Goal: Task Accomplishment & Management: Manage account settings

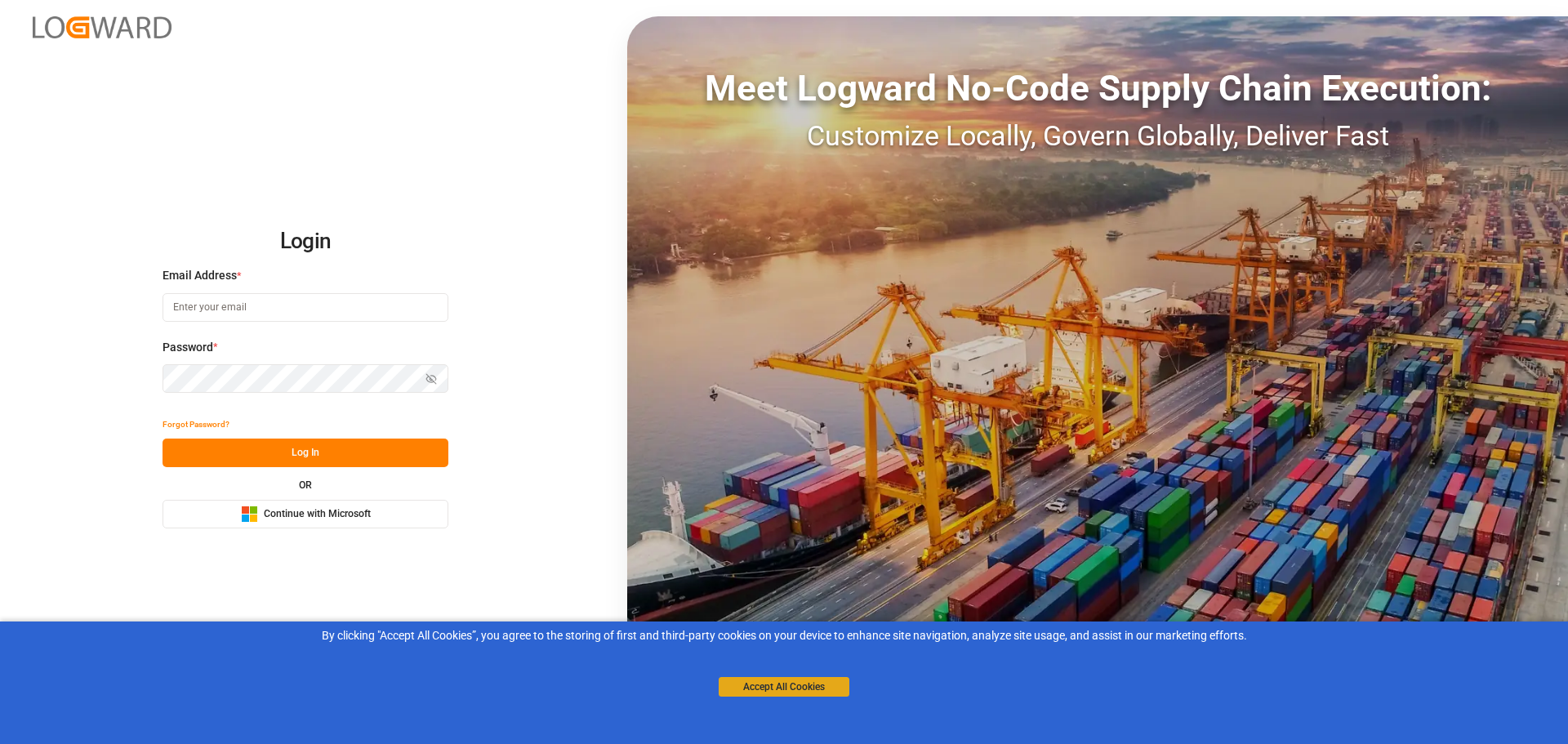
click at [772, 681] on button "Accept All Cookies" at bounding box center [783, 686] width 131 height 19
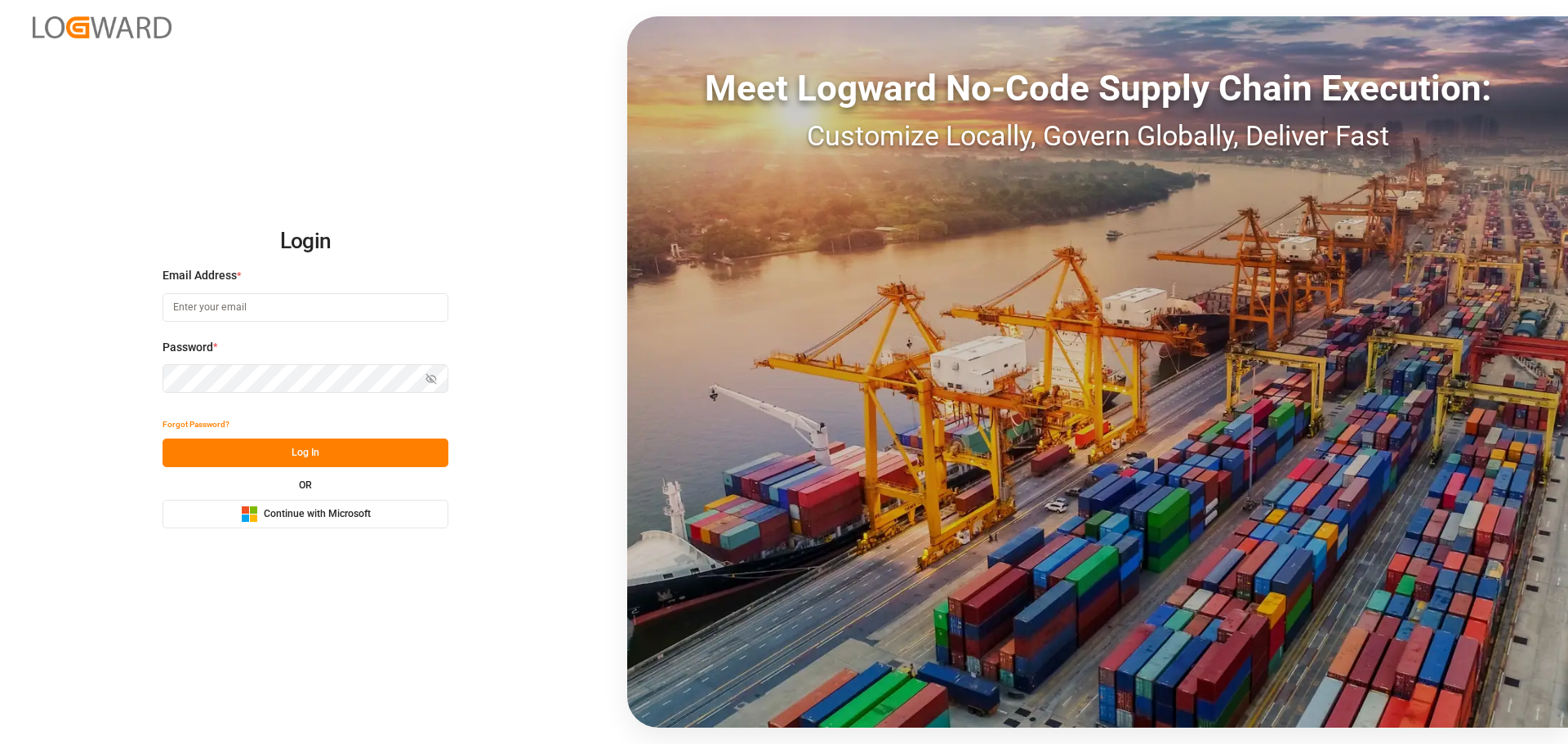
click at [262, 309] on input at bounding box center [305, 307] width 286 height 28
type input "[PERSON_NAME][DOMAIN_NAME][EMAIL_ADDRESS][DOMAIN_NAME]"
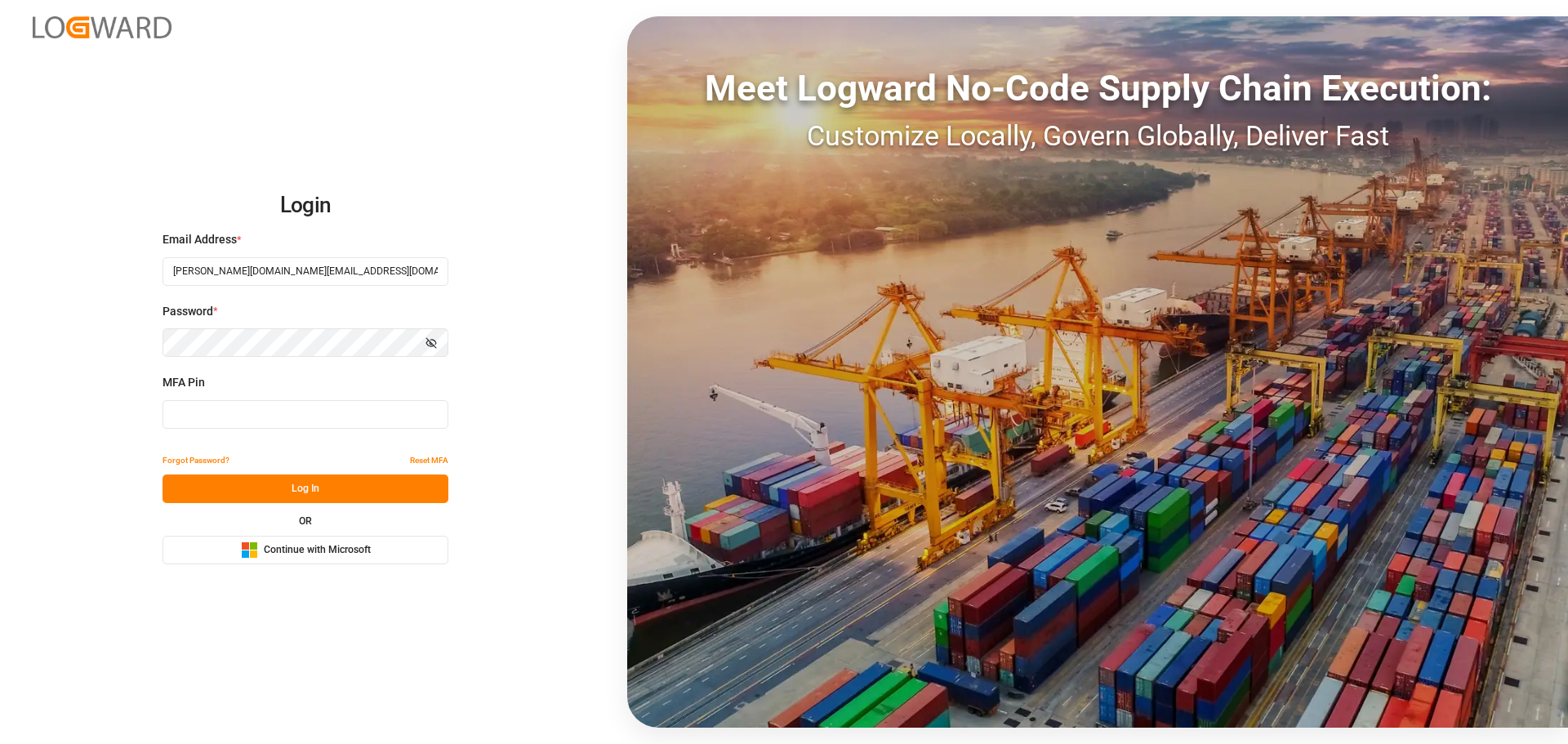
type input "530045"
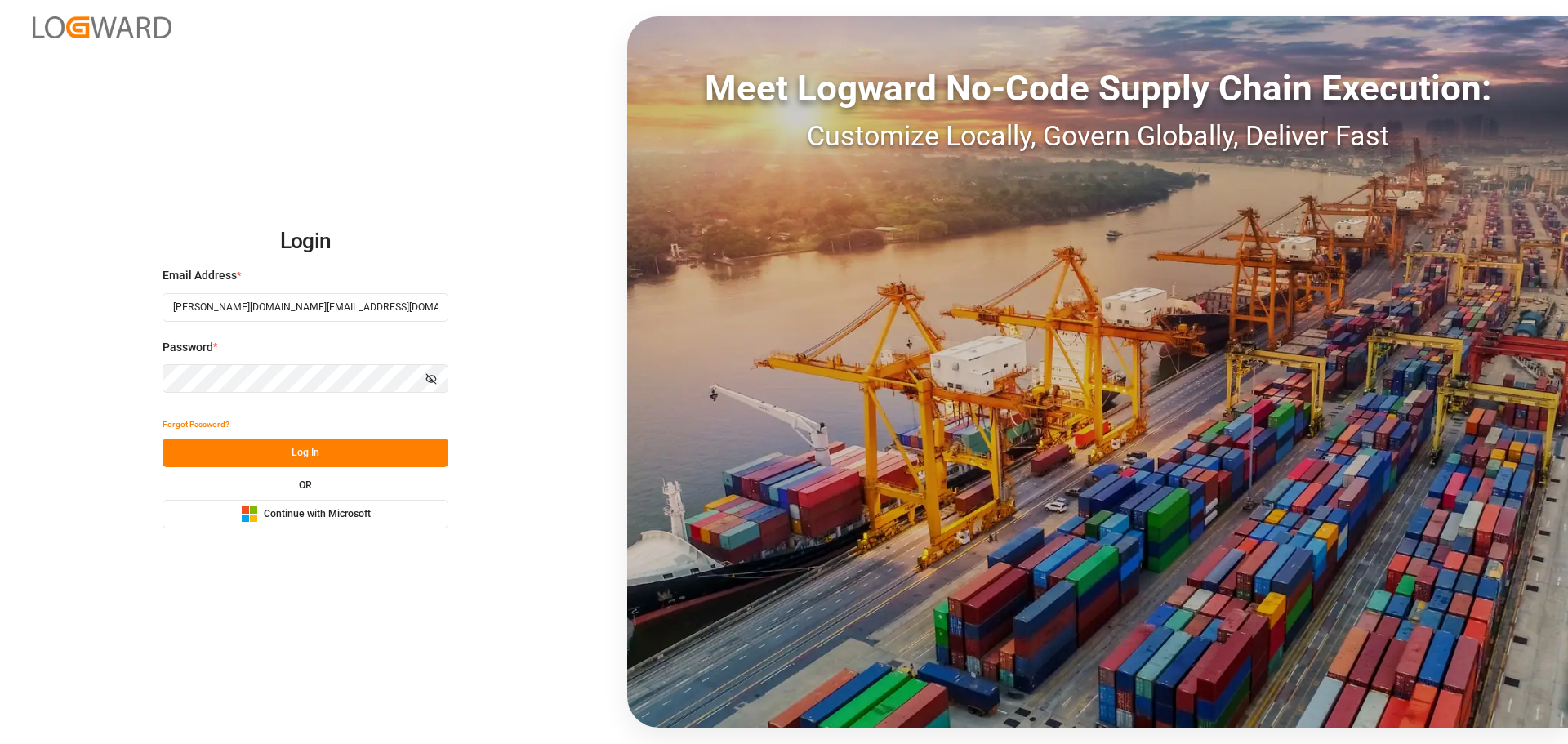
click at [311, 511] on span "Continue with Microsoft" at bounding box center [317, 515] width 107 height 15
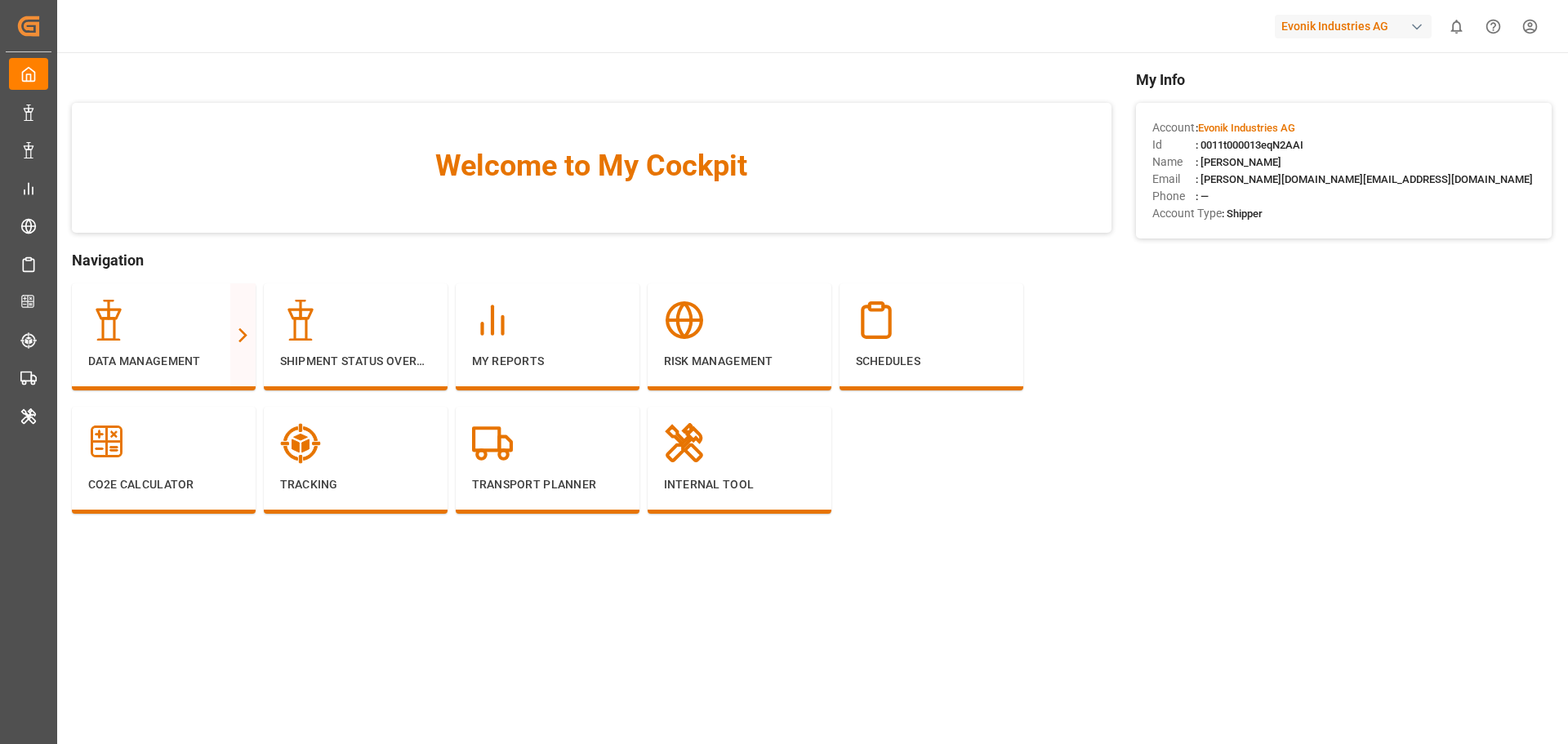
click at [1414, 27] on div "button" at bounding box center [1416, 27] width 16 height 16
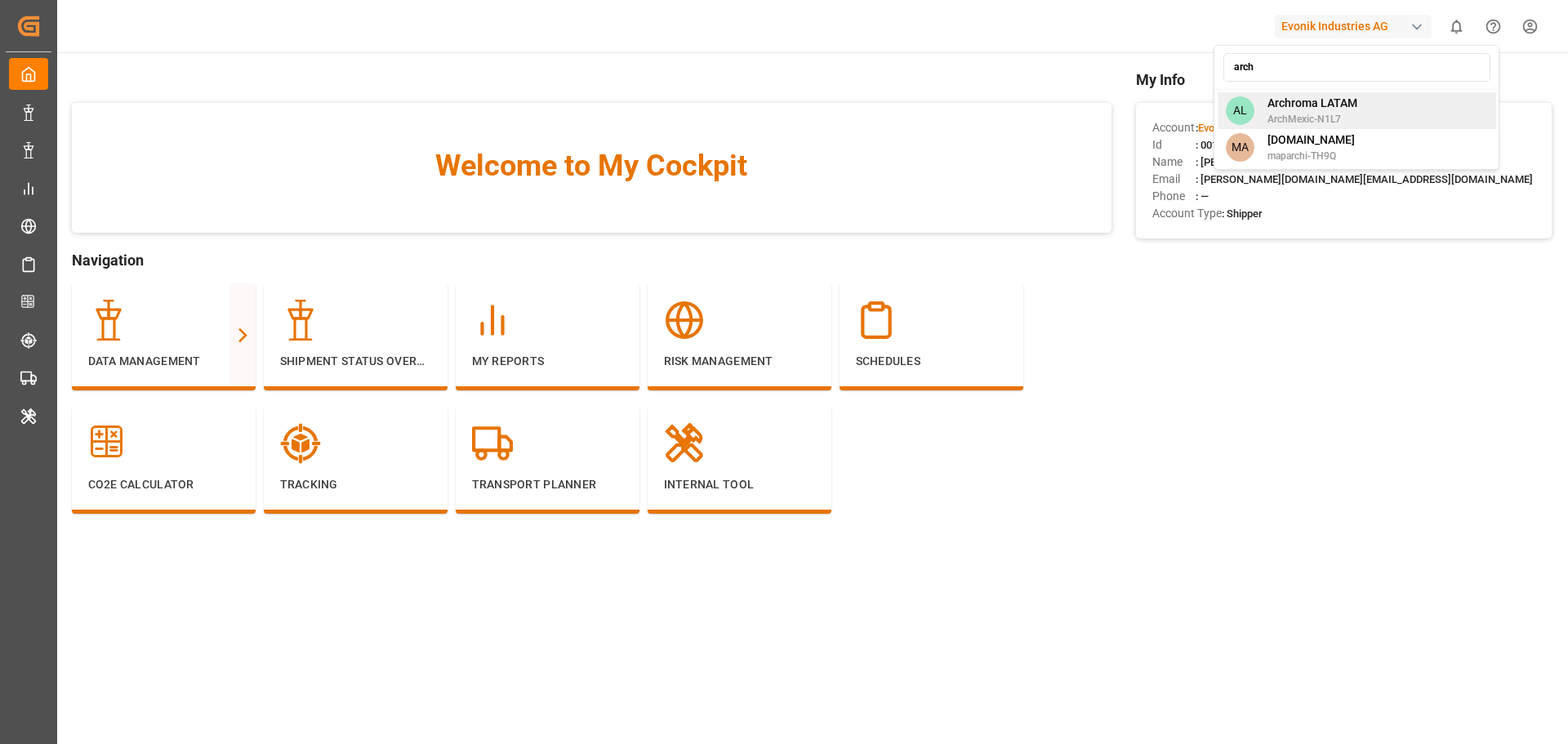
type input "arch"
click at [1296, 97] on span "Archroma LATAM" at bounding box center [1312, 103] width 90 height 17
